Goal: Navigation & Orientation: Go to known website

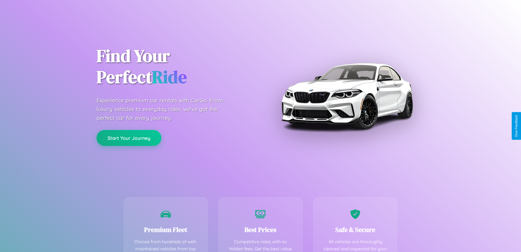
click at [129, 138] on button "Start Your Journey" at bounding box center [129, 138] width 65 height 16
click at [129, 137] on button "Start Your Journey" at bounding box center [129, 138] width 65 height 16
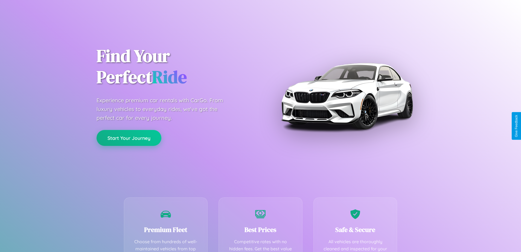
click at [129, 137] on button "Start Your Journey" at bounding box center [129, 138] width 65 height 16
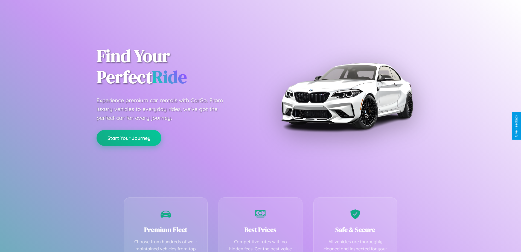
click at [129, 137] on button "Start Your Journey" at bounding box center [129, 138] width 65 height 16
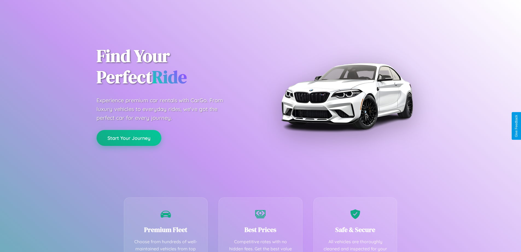
click at [129, 137] on button "Start Your Journey" at bounding box center [129, 138] width 65 height 16
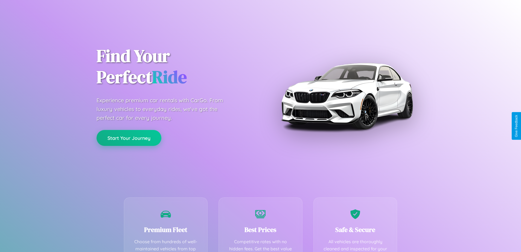
click at [129, 137] on button "Start Your Journey" at bounding box center [129, 138] width 65 height 16
